Goal: Navigation & Orientation: Find specific page/section

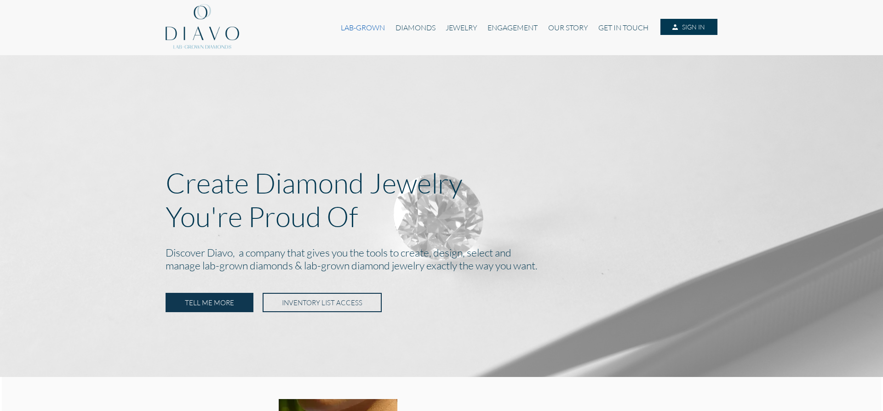
click at [367, 27] on link "LAB-GROWN" at bounding box center [363, 27] width 54 height 17
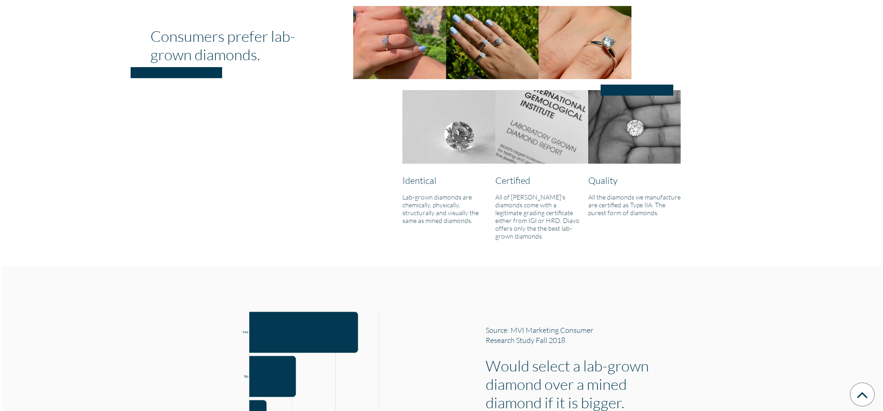
scroll to position [348, 0]
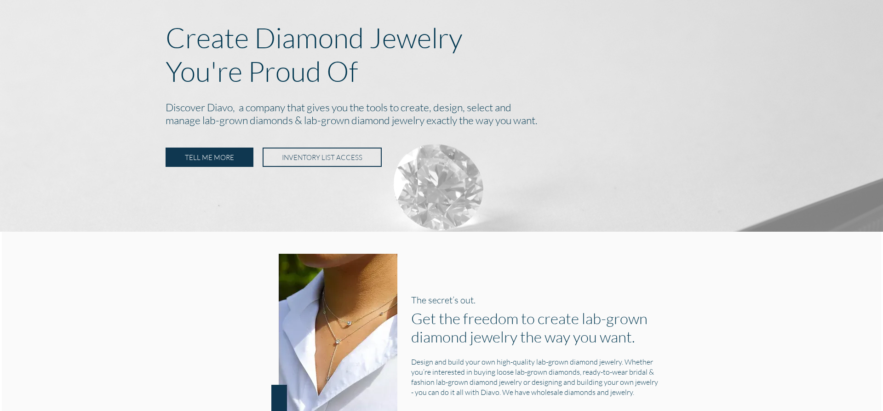
scroll to position [149, 0]
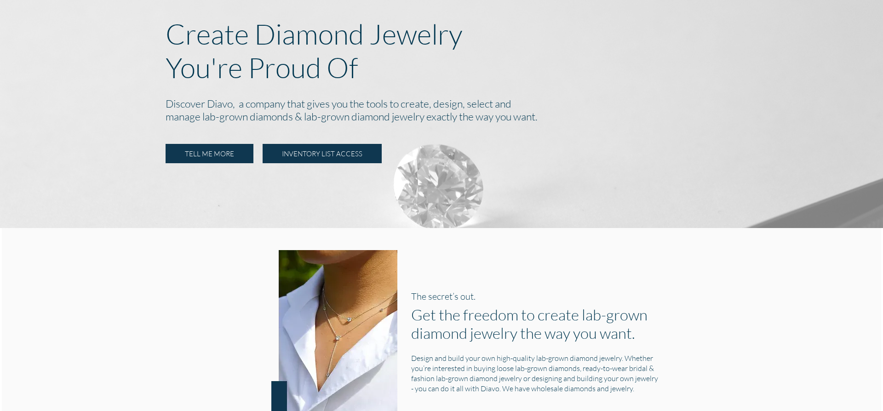
click at [352, 153] on link "INVENTORY LIST ACCESS" at bounding box center [322, 153] width 119 height 19
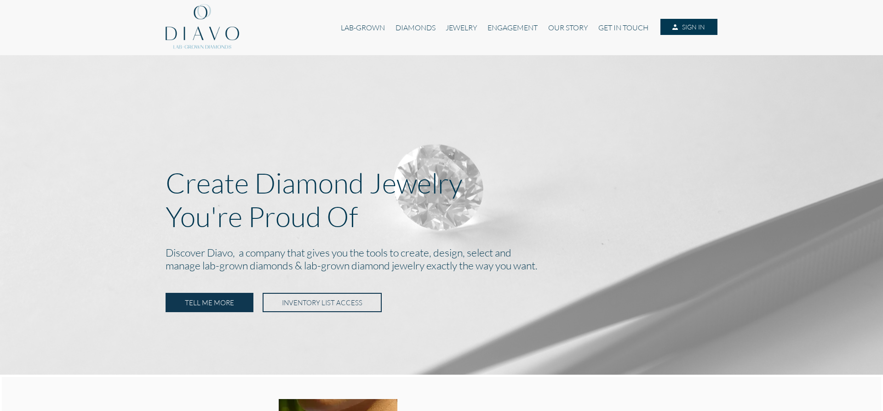
scroll to position [149, 0]
